Goal: Obtain resource: Download file/media

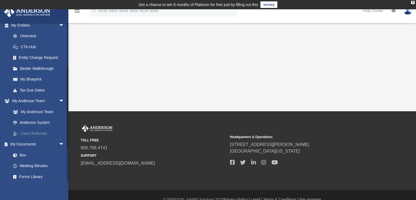
scroll to position [82, 0]
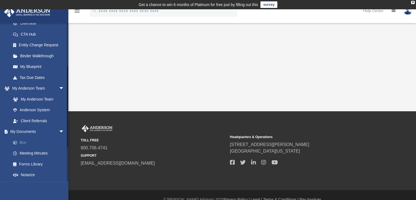
click at [23, 140] on link "Box" at bounding box center [40, 142] width 65 height 11
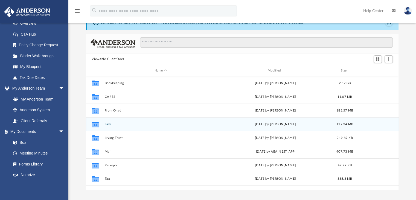
scroll to position [55, 0]
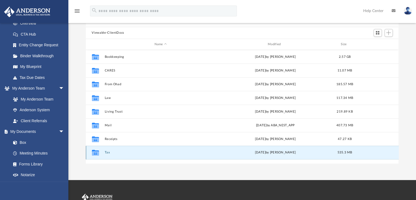
click at [107, 152] on button "Tax" at bounding box center [160, 153] width 112 height 4
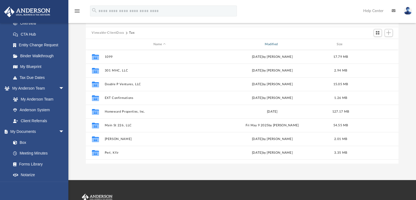
click at [270, 43] on div "Modified" at bounding box center [272, 44] width 110 height 5
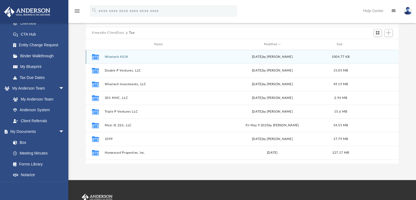
click at [118, 54] on div "Collaborated Folder Wisetech 401K [DATE] by [PERSON_NAME] 1004.77 KB" at bounding box center [242, 57] width 313 height 14
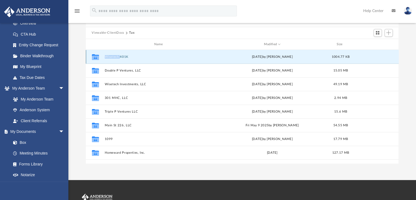
click at [118, 54] on div "Collaborated Folder Wisetech 401K [DATE] by [PERSON_NAME] 1004.77 KB" at bounding box center [242, 57] width 313 height 14
click at [114, 57] on button "Wisetech 401K" at bounding box center [159, 57] width 110 height 4
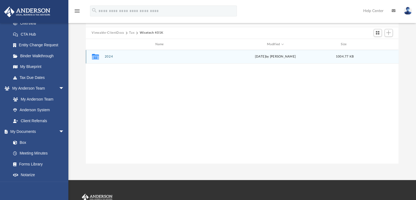
click at [108, 57] on button "2024" at bounding box center [160, 57] width 112 height 4
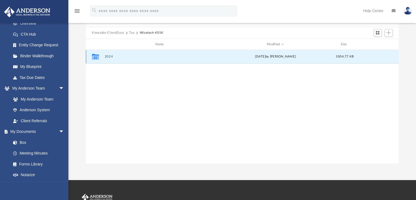
click at [108, 57] on button "2024" at bounding box center [160, 57] width 112 height 4
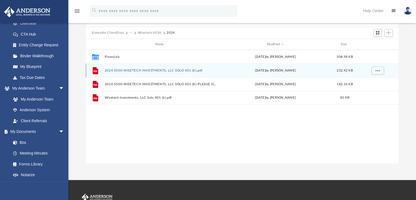
click at [142, 71] on button "2024 5500-WISETECH INVESTMENTS, LLC SOLO 401 (K).pdf" at bounding box center [160, 71] width 112 height 4
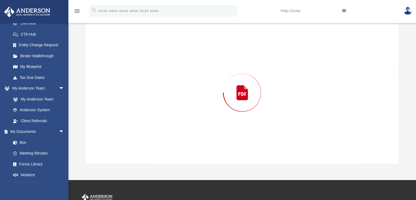
click at [142, 71] on div "Preview" at bounding box center [242, 92] width 313 height 141
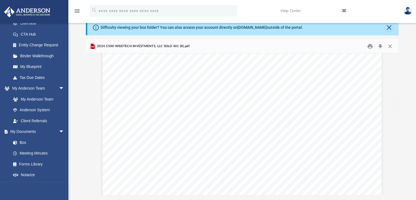
scroll to position [0, 0]
